Goal: Communication & Community: Answer question/provide support

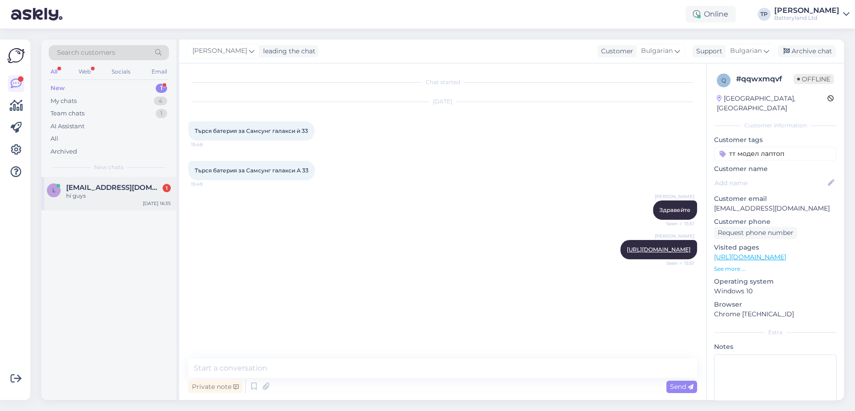
click at [99, 202] on div "l [EMAIL_ADDRESS][DOMAIN_NAME] 1 hi guys [DATE] 16:35" at bounding box center [108, 193] width 135 height 33
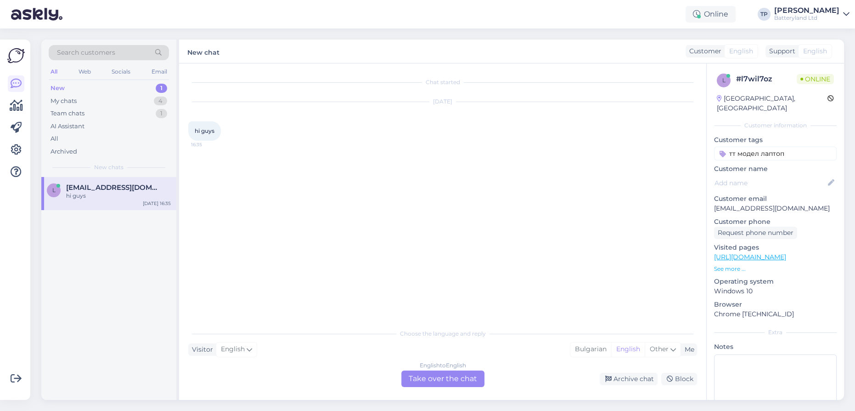
click at [430, 381] on div "English to English Take over the chat" at bounding box center [442, 378] width 83 height 17
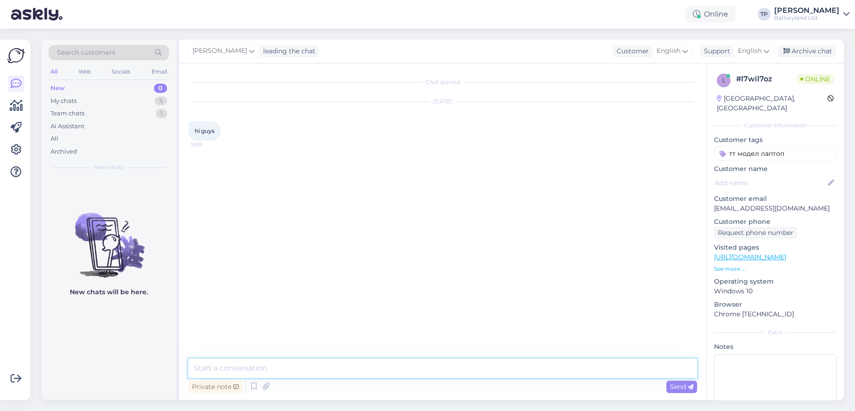
click at [346, 365] on textarea at bounding box center [442, 367] width 509 height 19
type textarea "Х"
type textarea "Hello"
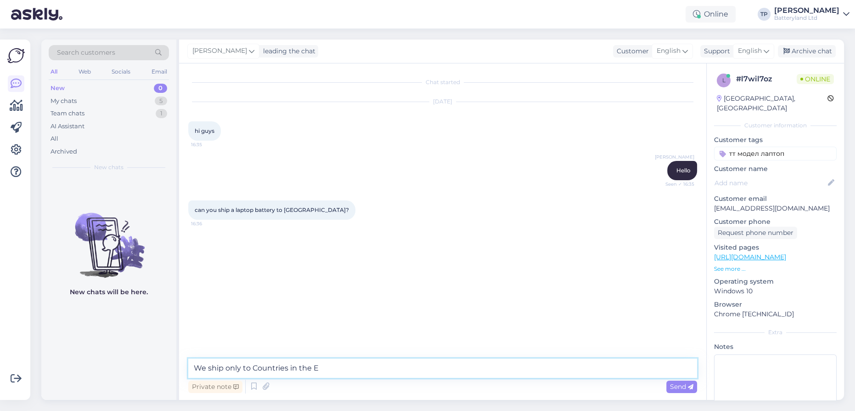
type textarea "We ship only to Countries in the [GEOGRAPHIC_DATA]"
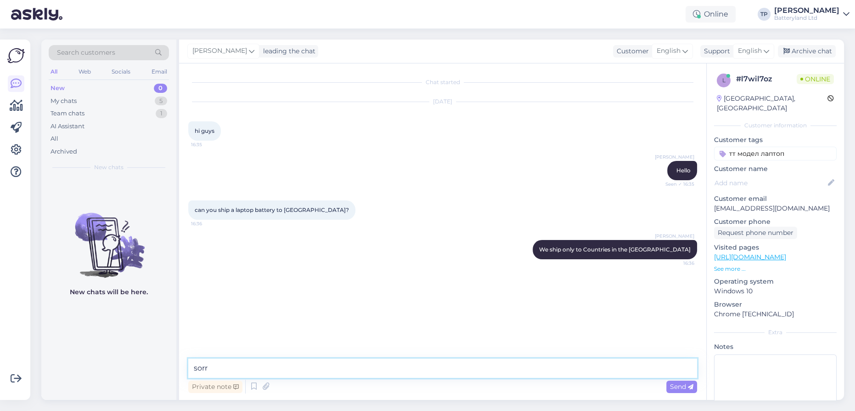
type textarea "sorry"
type textarea "i"
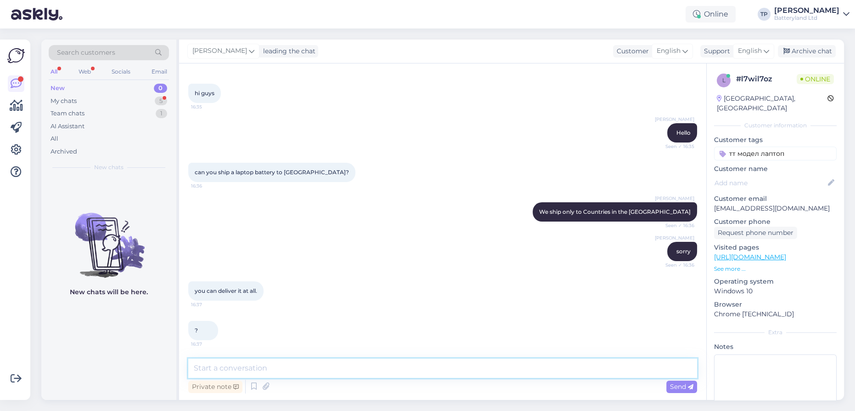
scroll to position [77, 0]
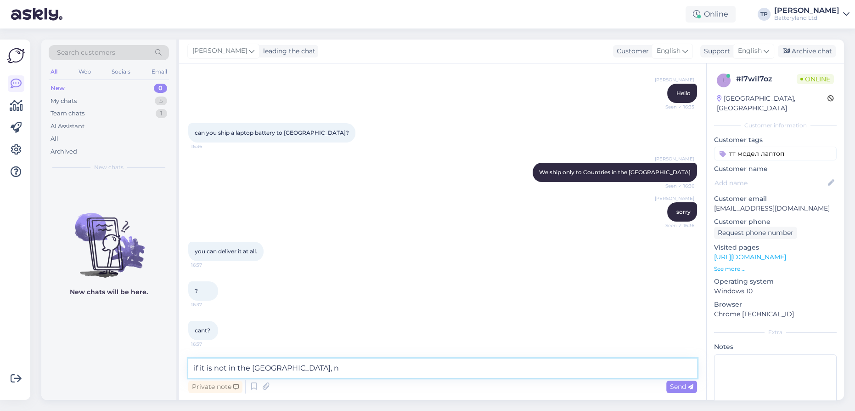
type textarea "if it is not in the [GEOGRAPHIC_DATA], no"
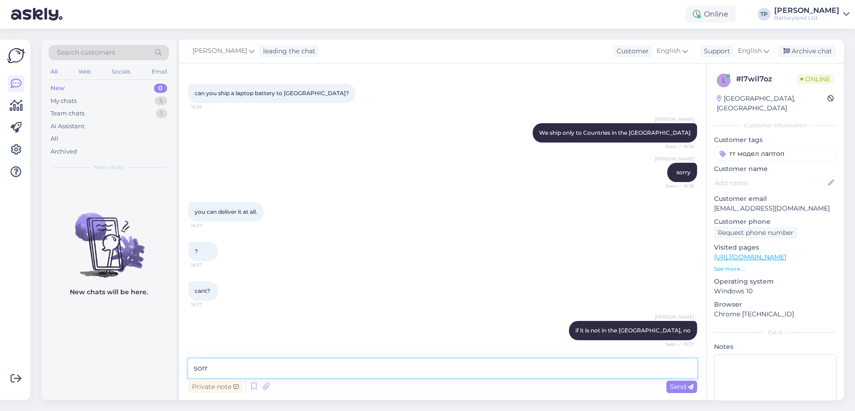
type textarea "sorry"
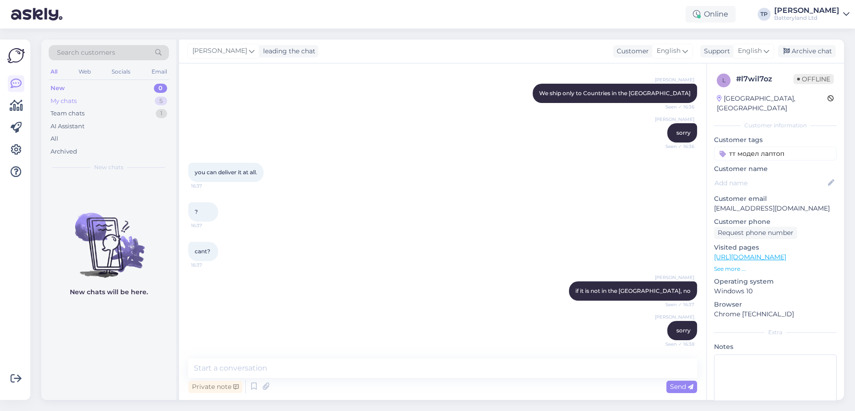
click at [141, 99] on div "My chats 5" at bounding box center [109, 101] width 120 height 13
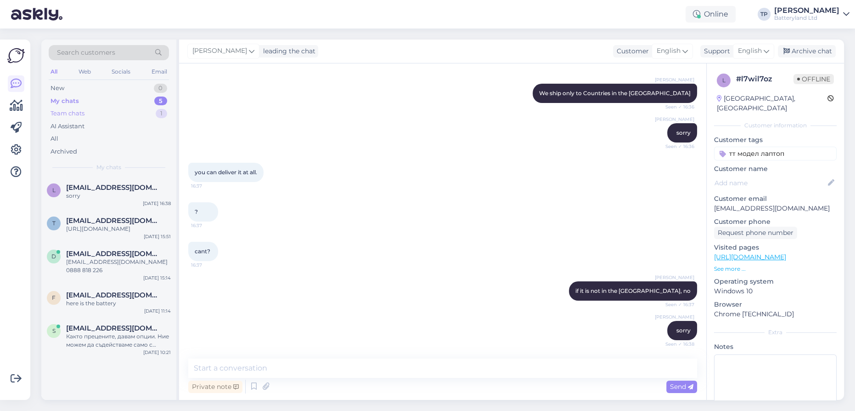
click at [141, 108] on div "Team chats 1" at bounding box center [109, 113] width 120 height 13
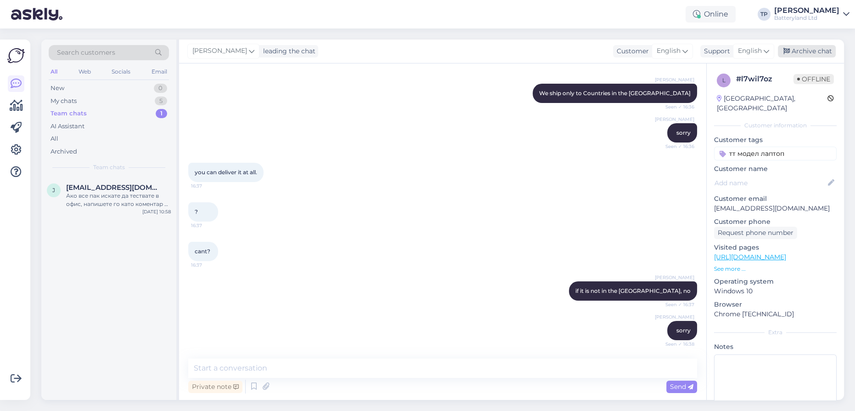
click at [807, 54] on div "Archive chat" at bounding box center [807, 51] width 58 height 12
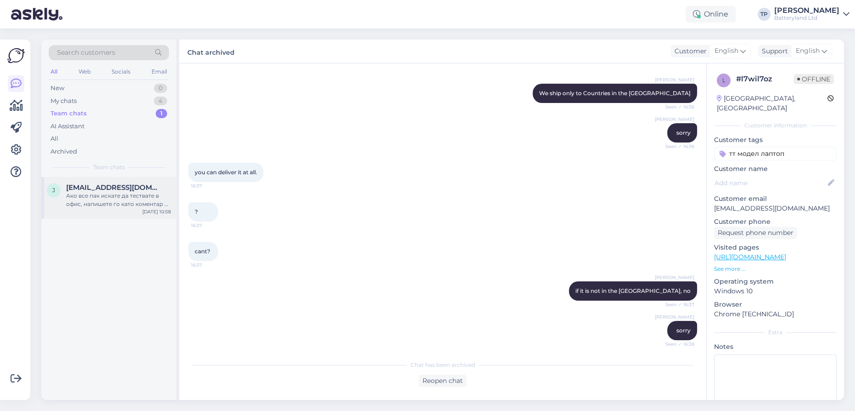
click at [110, 188] on span "[EMAIL_ADDRESS][DOMAIN_NAME]" at bounding box center [114, 187] width 96 height 8
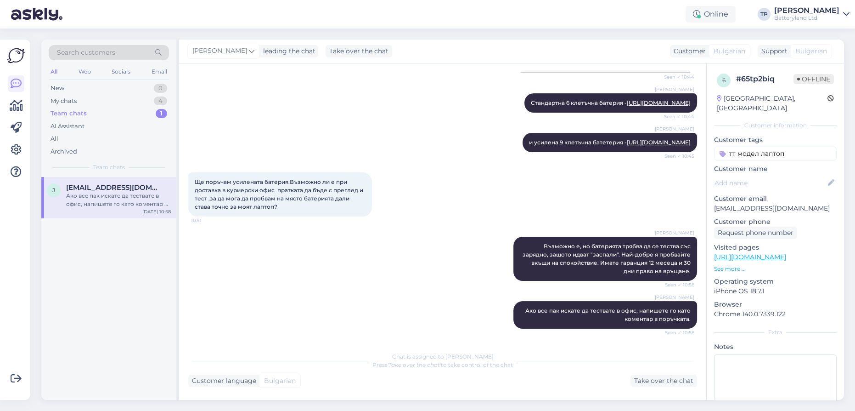
scroll to position [303, 0]
click at [117, 114] on div "Team chats 1" at bounding box center [109, 113] width 120 height 13
click at [72, 91] on div "New 0" at bounding box center [109, 88] width 120 height 13
